Goal: Navigation & Orientation: Find specific page/section

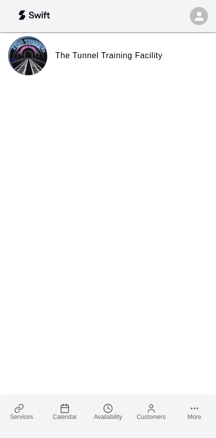
click at [18, 410] on icon at bounding box center [19, 409] width 10 height 10
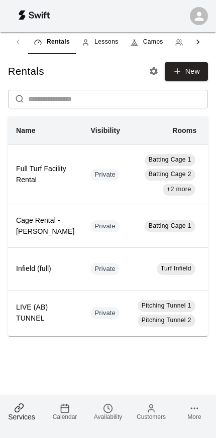
click at [196, 419] on span "More" at bounding box center [194, 417] width 14 height 7
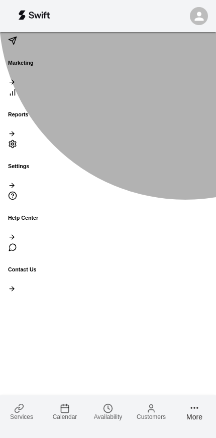
click at [196, 78] on div at bounding box center [108, 83] width 200 height 10
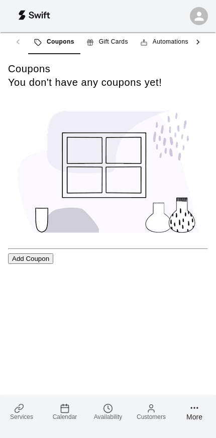
click at [187, 418] on span "More" at bounding box center [194, 417] width 16 height 8
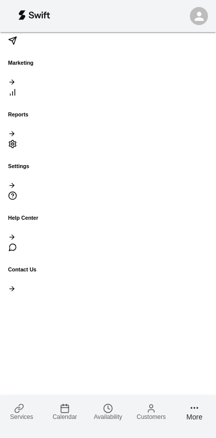
click at [193, 182] on div at bounding box center [108, 187] width 200 height 10
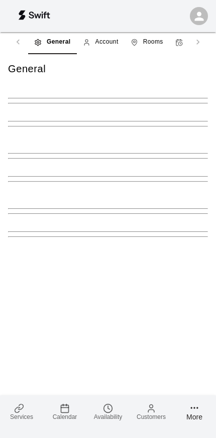
select select "**"
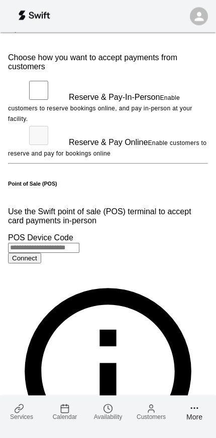
scroll to position [612, 0]
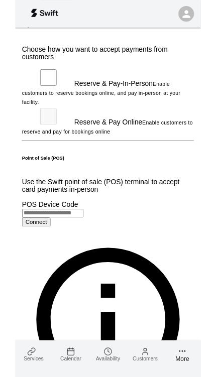
scroll to position [634, 0]
